Goal: Check status

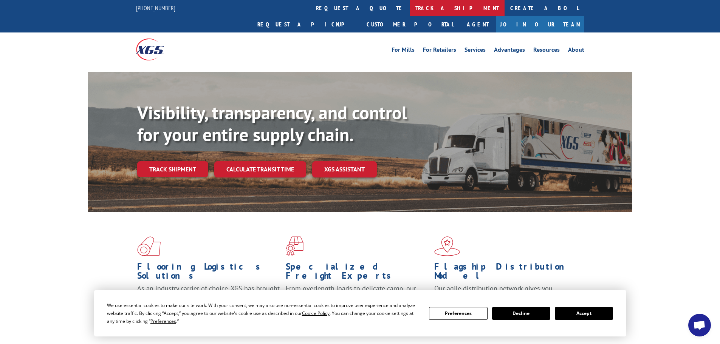
click at [410, 11] on link "track a shipment" at bounding box center [457, 8] width 95 height 16
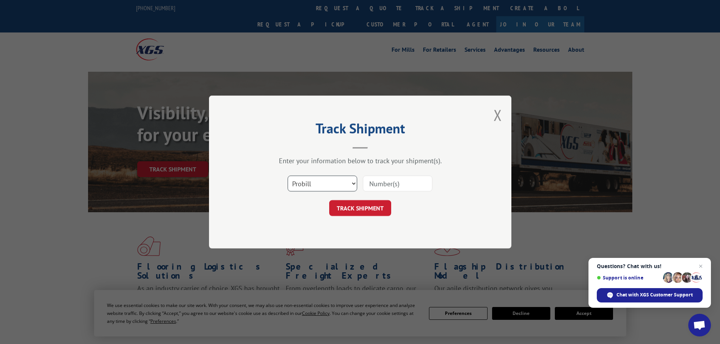
click at [331, 185] on select "Select category... Probill BOL PO" at bounding box center [323, 184] width 70 height 16
select select "bol"
click at [288, 176] on select "Select category... Probill BOL PO" at bounding box center [323, 184] width 70 height 16
paste input "50864851"
type input "50864851"
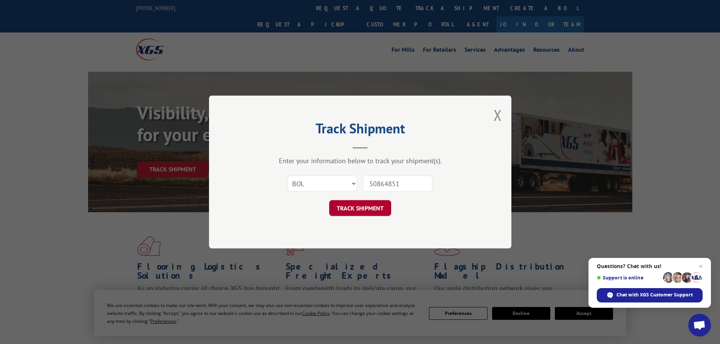
click at [374, 208] on button "TRACK SHIPMENT" at bounding box center [360, 208] width 62 height 16
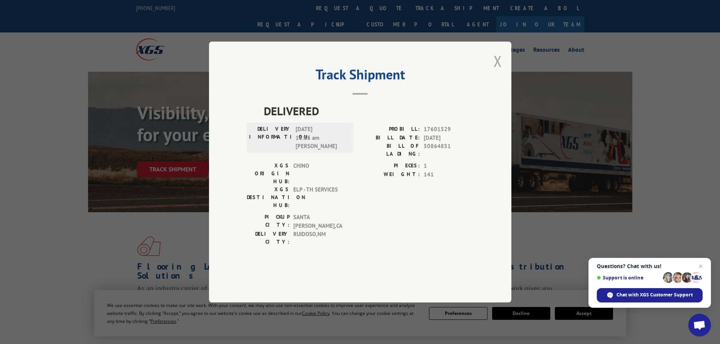
click at [496, 71] on button "Close modal" at bounding box center [497, 61] width 8 height 20
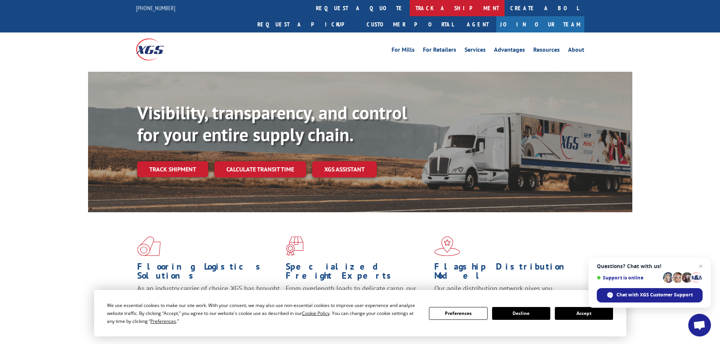
click at [410, 9] on link "track a shipment" at bounding box center [457, 8] width 95 height 16
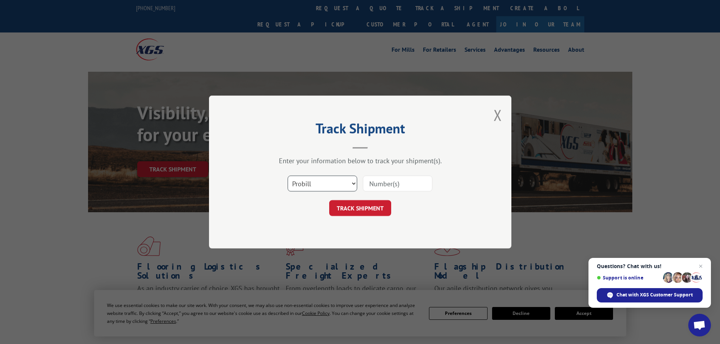
click at [353, 187] on select "Select category... Probill BOL PO" at bounding box center [323, 184] width 70 height 16
select select "bol"
click at [288, 176] on select "Select category... Probill BOL PO" at bounding box center [323, 184] width 70 height 16
paste input "50869107"
type input "50869107"
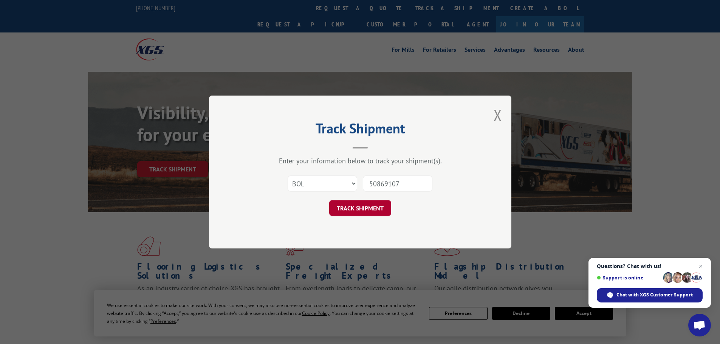
click at [354, 207] on button "TRACK SHIPMENT" at bounding box center [360, 208] width 62 height 16
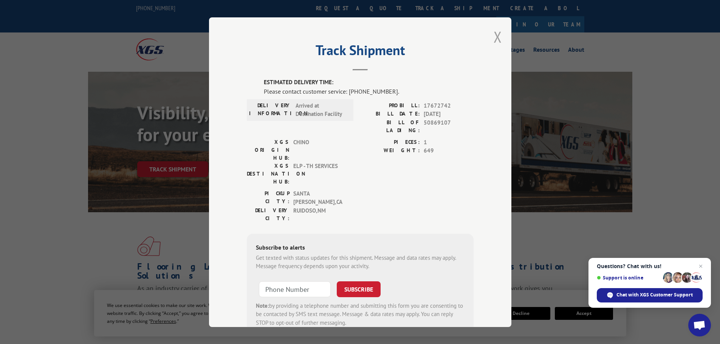
click at [494, 31] on button "Close modal" at bounding box center [497, 37] width 8 height 20
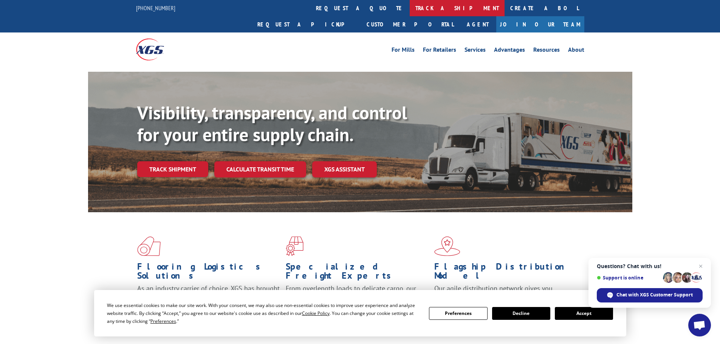
click at [410, 6] on link "track a shipment" at bounding box center [457, 8] width 95 height 16
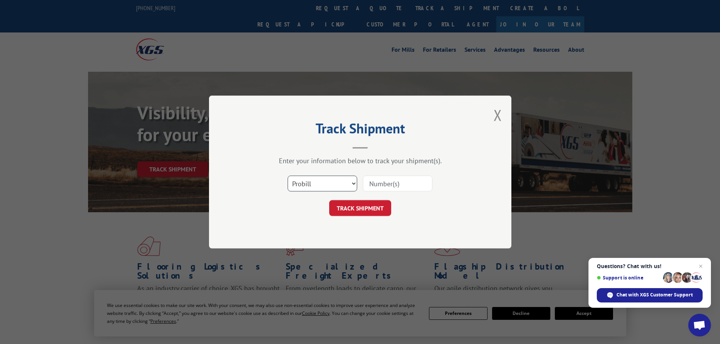
click at [337, 184] on select "Select category... Probill BOL PO" at bounding box center [323, 184] width 70 height 16
select select "bol"
click at [288, 176] on select "Select category... Probill BOL PO" at bounding box center [323, 184] width 70 height 16
click at [393, 184] on input at bounding box center [398, 184] width 70 height 16
drag, startPoint x: 393, startPoint y: 184, endPoint x: 371, endPoint y: 182, distance: 21.2
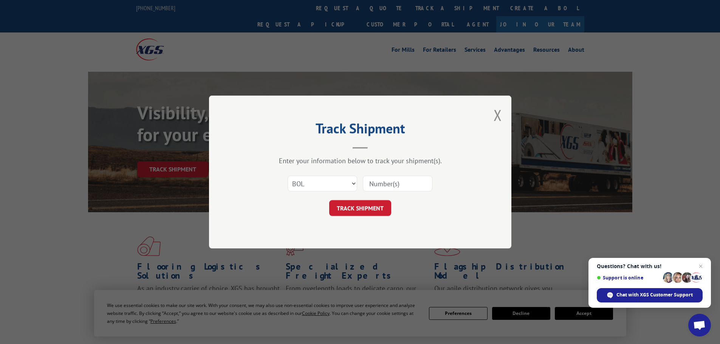
paste input "50869107"
type input "50869107"
click at [370, 211] on button "TRACK SHIPMENT" at bounding box center [360, 208] width 62 height 16
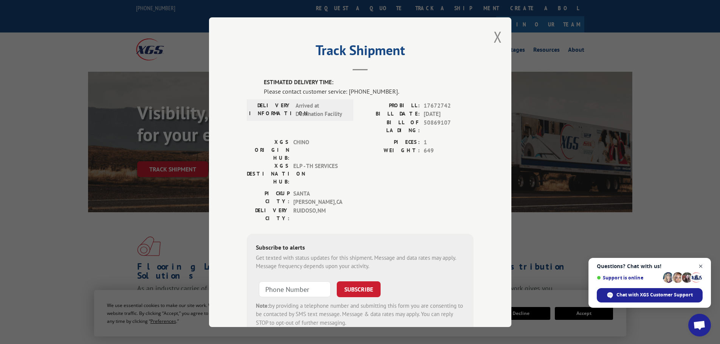
click at [703, 268] on span "Close chat" at bounding box center [700, 266] width 9 height 9
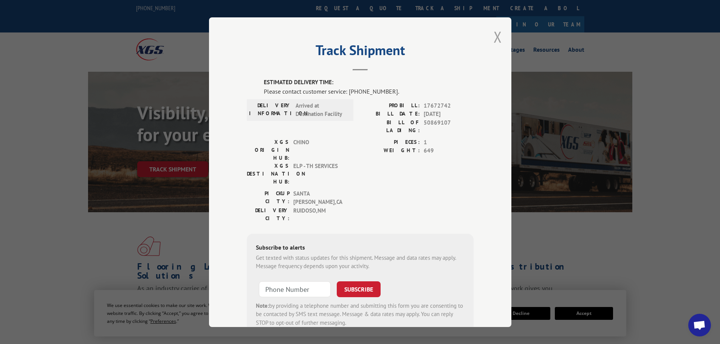
click at [498, 30] on button "Close modal" at bounding box center [497, 37] width 8 height 20
